Goal: Task Accomplishment & Management: Manage account settings

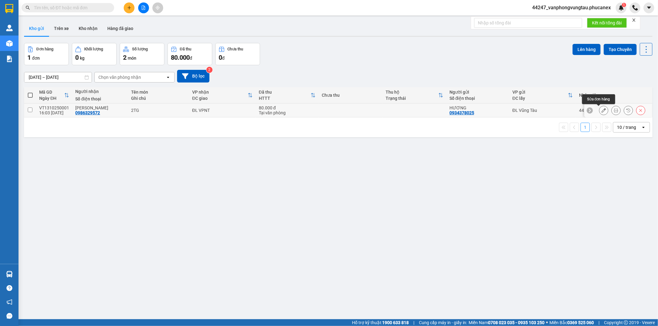
click at [602, 110] on icon at bounding box center [604, 110] width 4 height 4
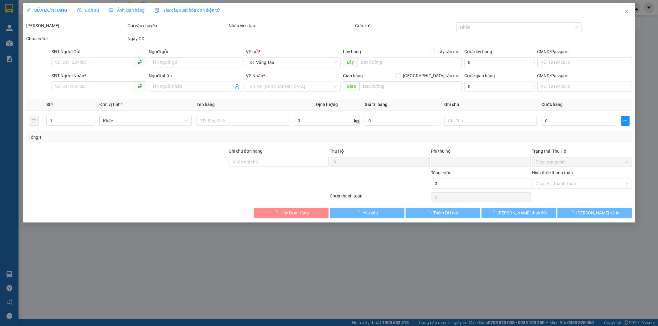
type input "0934378025"
type input "HƯƠNG"
type input "0986329572"
type input "[PERSON_NAME]"
type input "0"
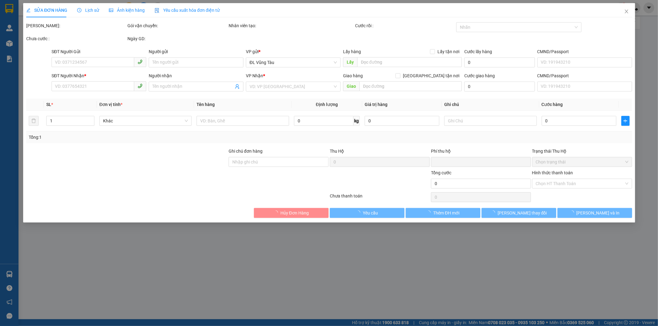
type input "80.000"
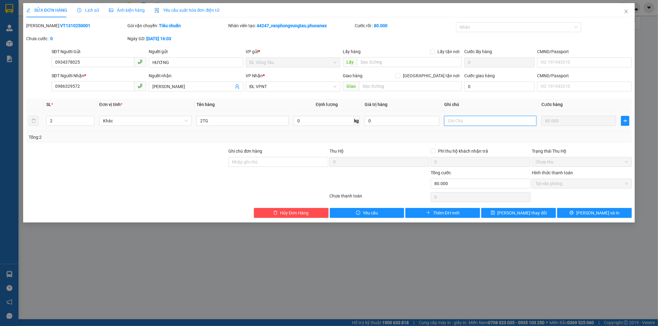
click at [504, 119] on input "text" at bounding box center [491, 121] width 92 height 10
type input "D"
type input "ĐÃ ĐI HÀNG 13/10"
click at [537, 211] on button "[PERSON_NAME] thay đổi" at bounding box center [519, 213] width 75 height 10
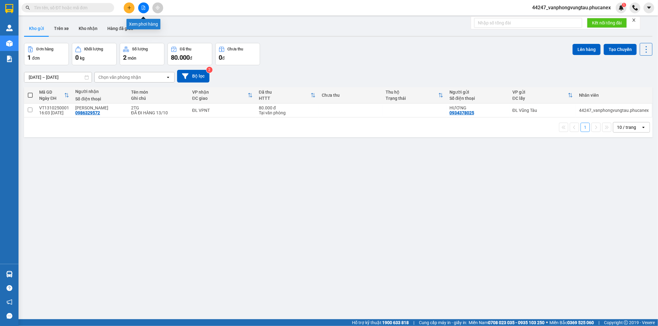
click at [144, 6] on icon "file-add" at bounding box center [143, 8] width 3 height 4
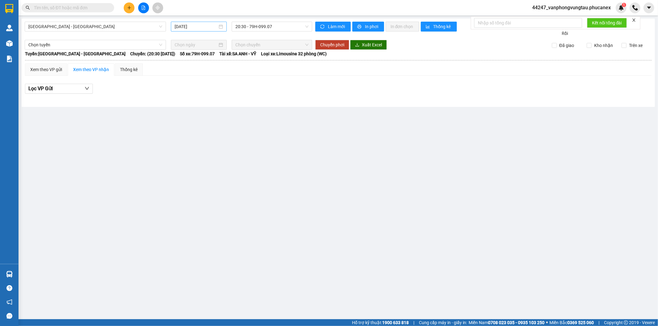
click at [183, 27] on input "[DATE]" at bounding box center [196, 26] width 43 height 7
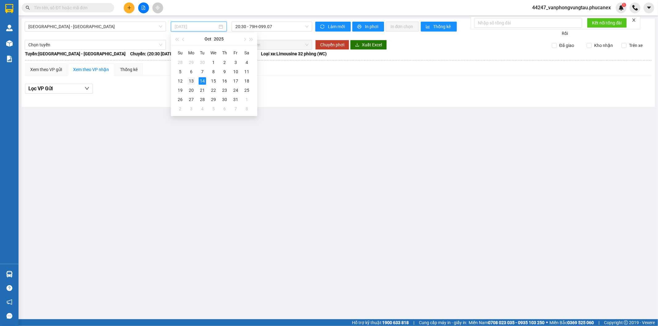
click at [192, 80] on div "13" at bounding box center [191, 80] width 7 height 7
type input "[DATE]"
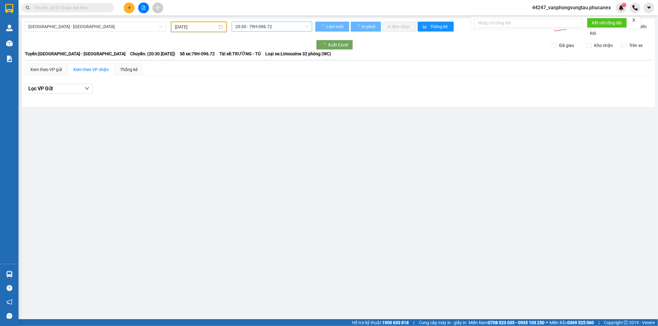
click at [260, 27] on span "20:30 - 79H-096.72" at bounding box center [272, 26] width 73 height 9
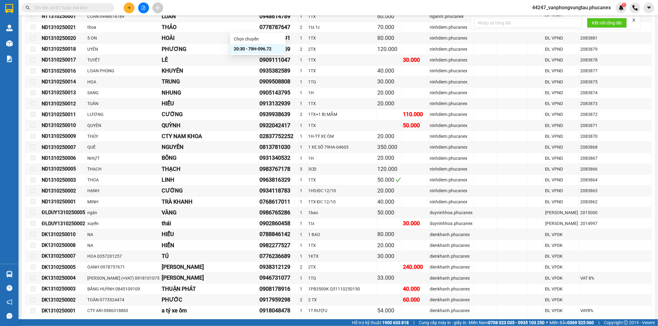
scroll to position [1262, 0]
